Goal: Task Accomplishment & Management: Use online tool/utility

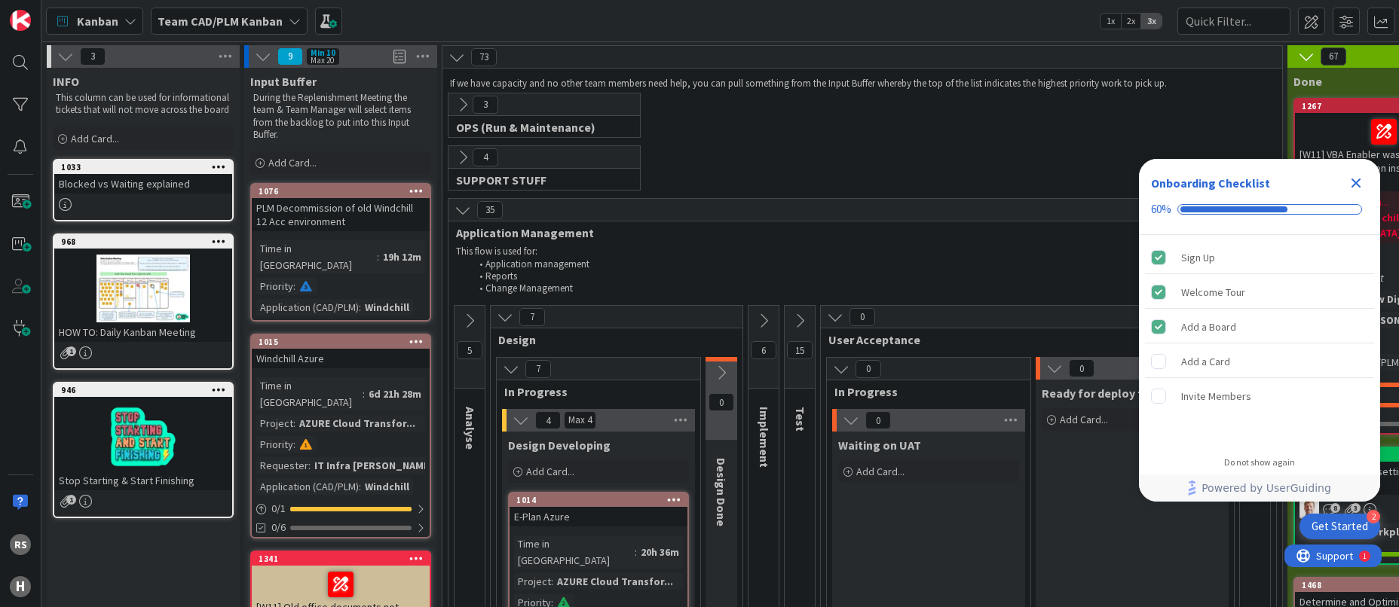
click at [1364, 183] on icon "Close Checklist" at bounding box center [1356, 183] width 18 height 18
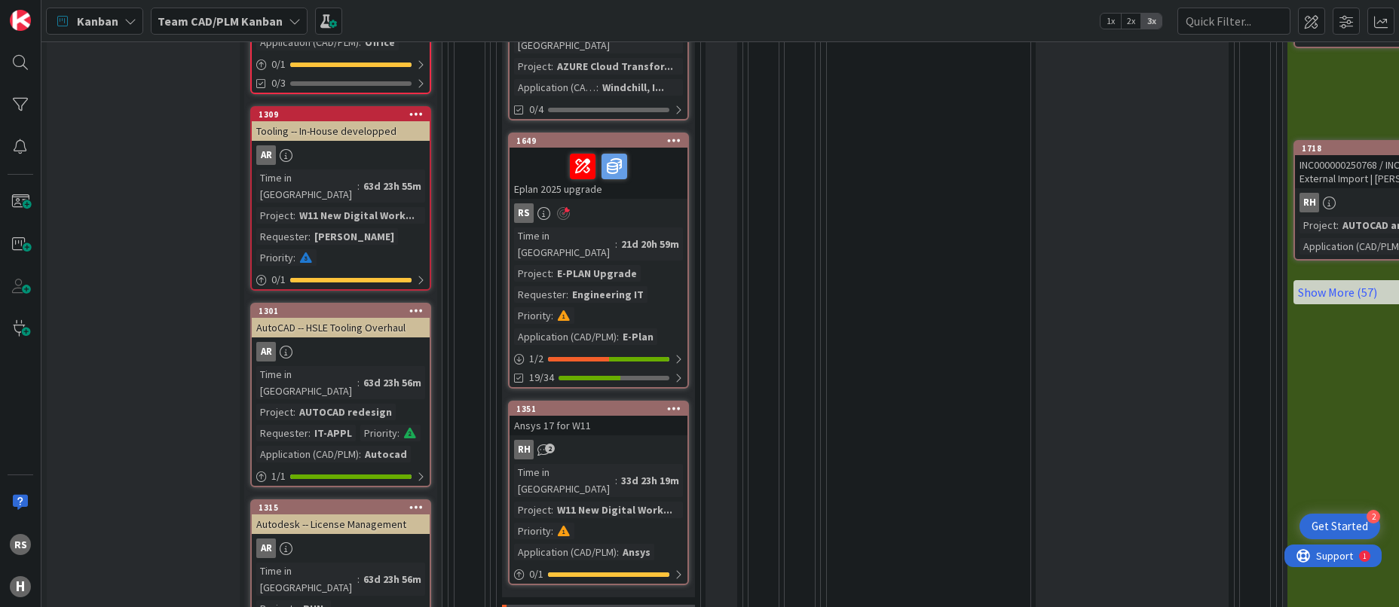
scroll to position [742, 0]
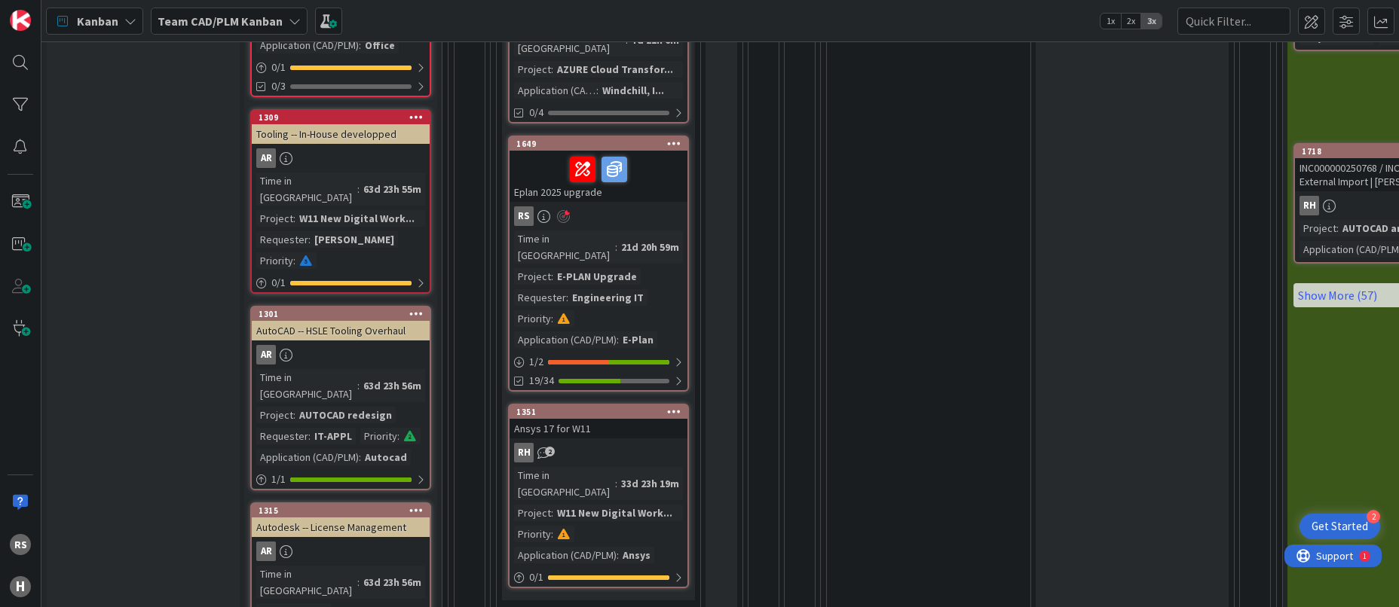
click at [617, 239] on div "21d 20h 59m" at bounding box center [650, 247] width 66 height 17
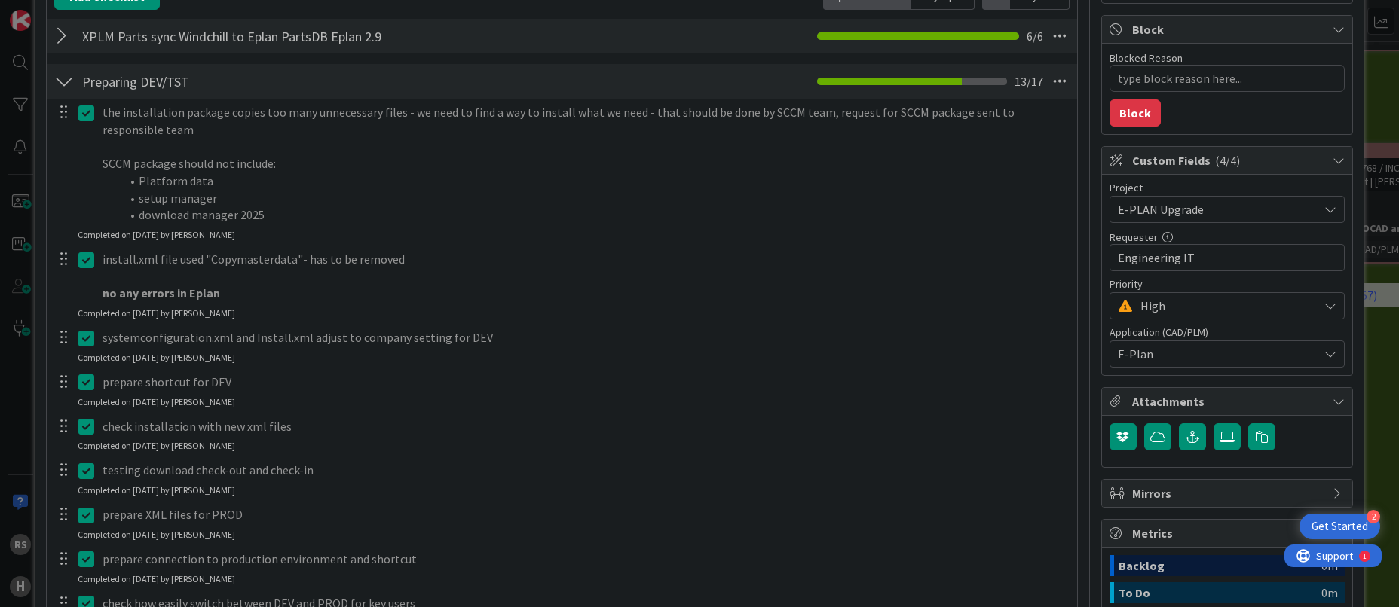
type textarea "x"
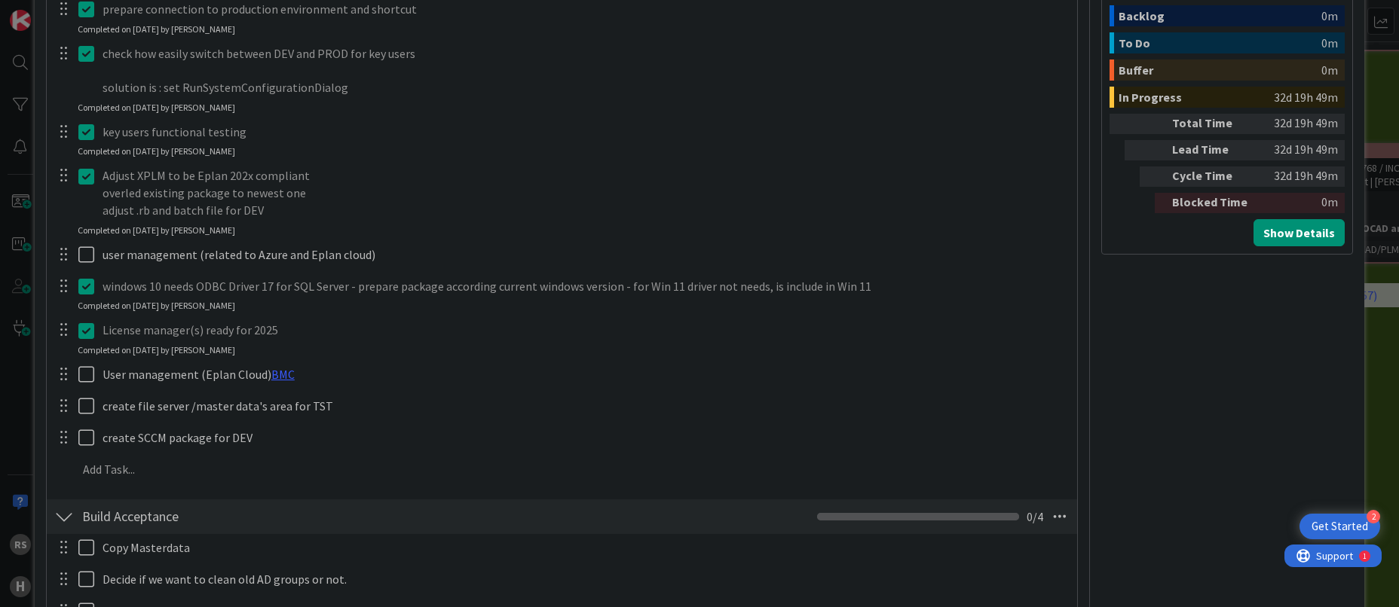
scroll to position [829, 0]
